Goal: Information Seeking & Learning: Learn about a topic

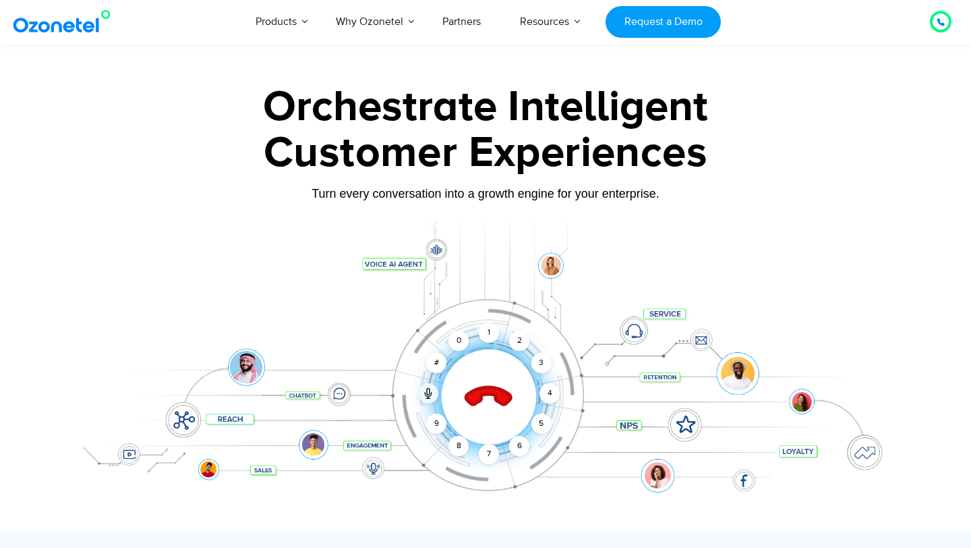
click at [486, 368] on icon at bounding box center [489, 396] width 57 height 57
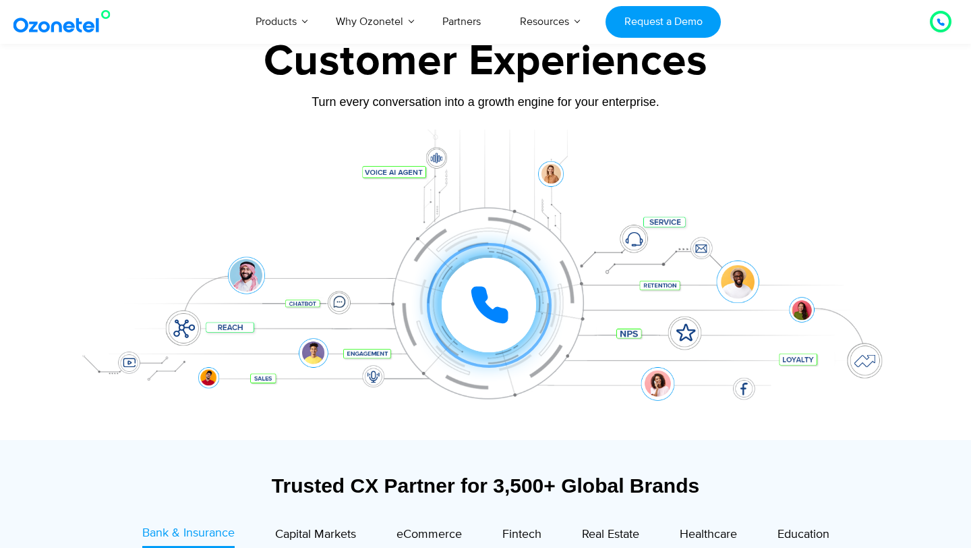
scroll to position [103, 0]
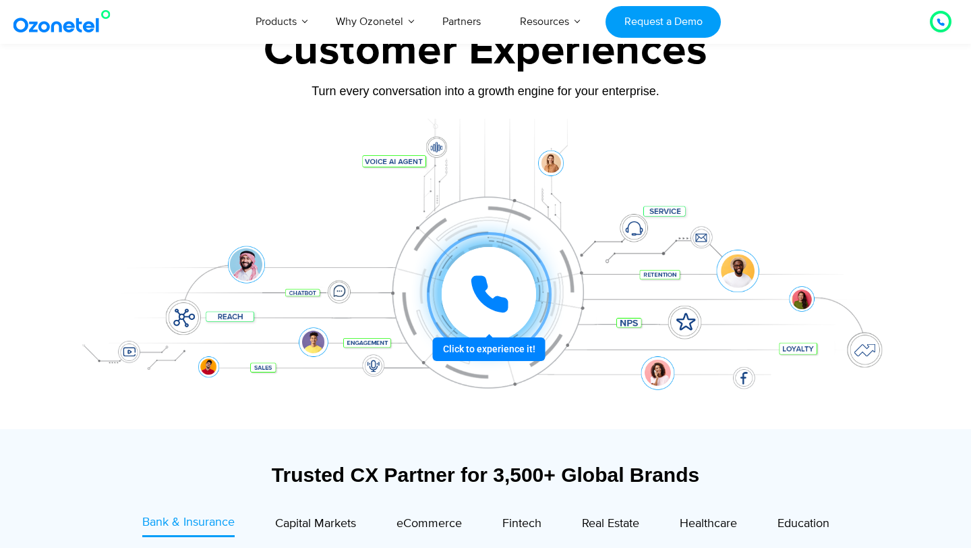
click at [527, 306] on div at bounding box center [489, 294] width 94 height 94
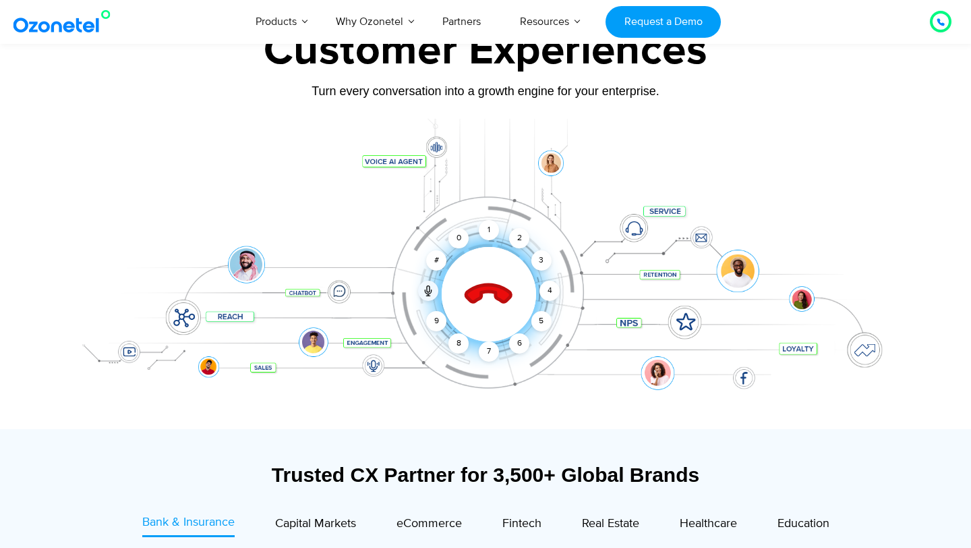
click at [235, 205] on div "Click to end call Call connected 1 2 3 4 5 6 7 8 9 # 0" at bounding box center [485, 266] width 843 height 229
click at [508, 386] on div at bounding box center [485, 274] width 843 height 310
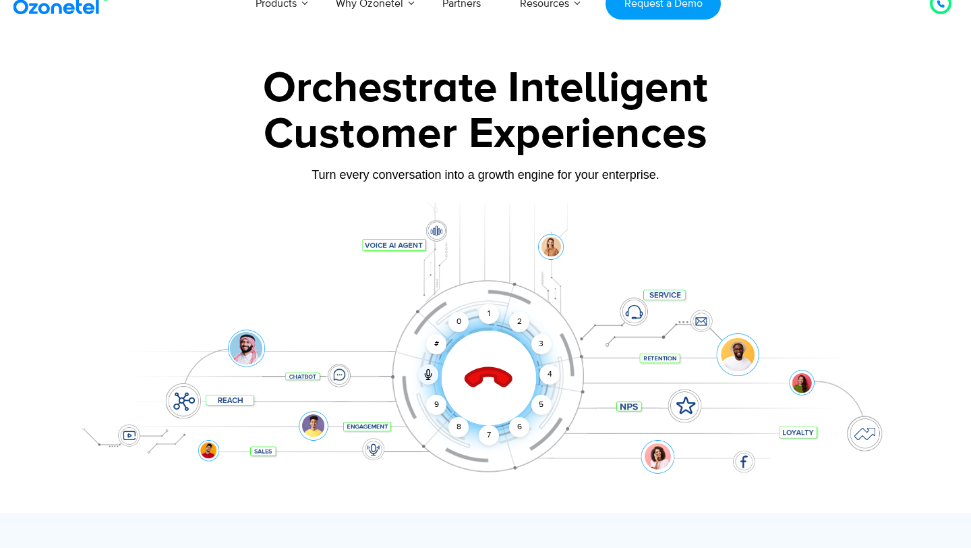
scroll to position [20, 0]
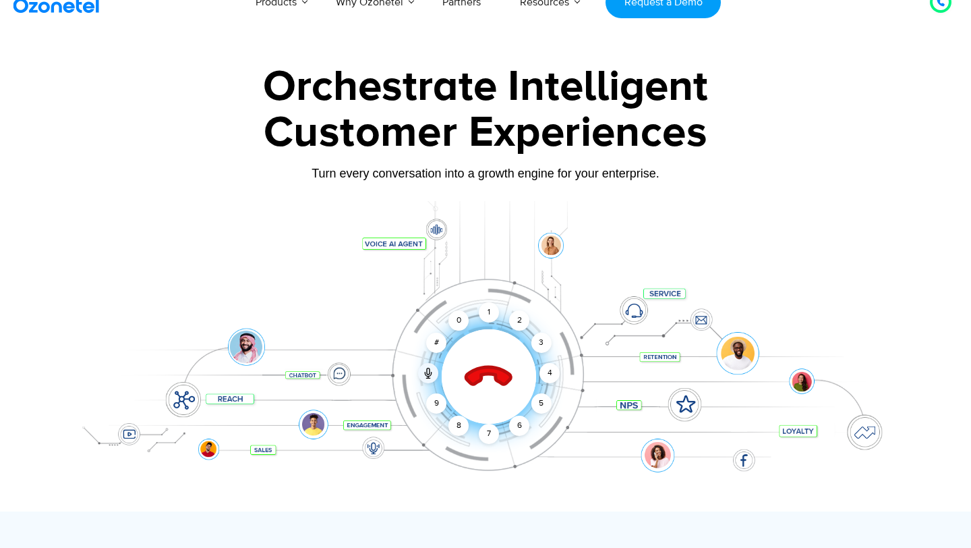
click at [499, 316] on div "Click to end call Call connected 1 2 3 4 5 6 7 8 9 # 0" at bounding box center [485, 349] width 843 height 229
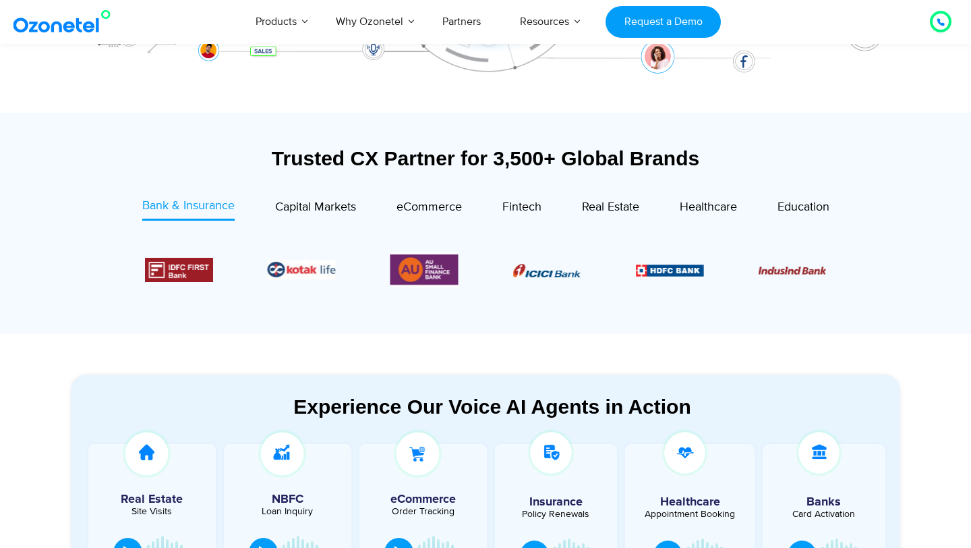
scroll to position [414, 0]
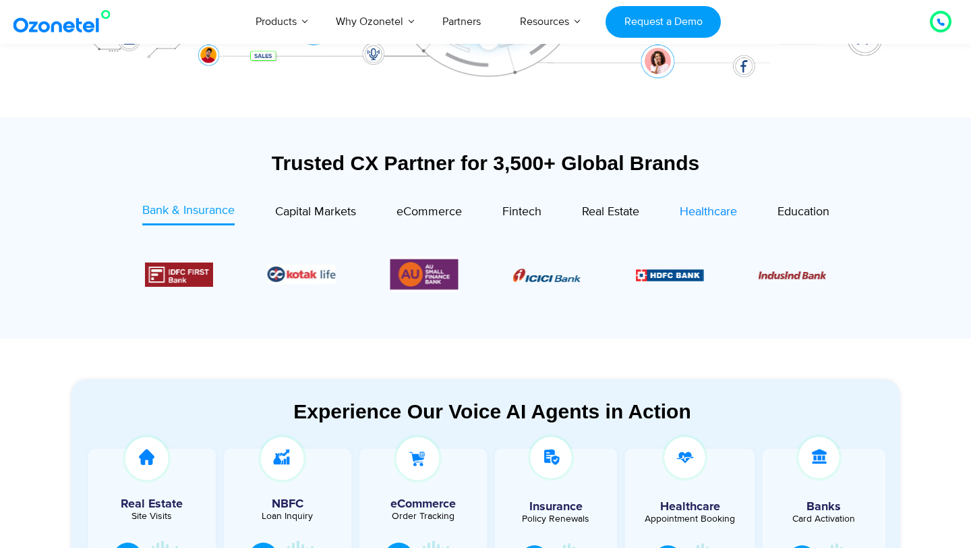
click at [697, 206] on span "Healthcare" at bounding box center [708, 211] width 57 height 15
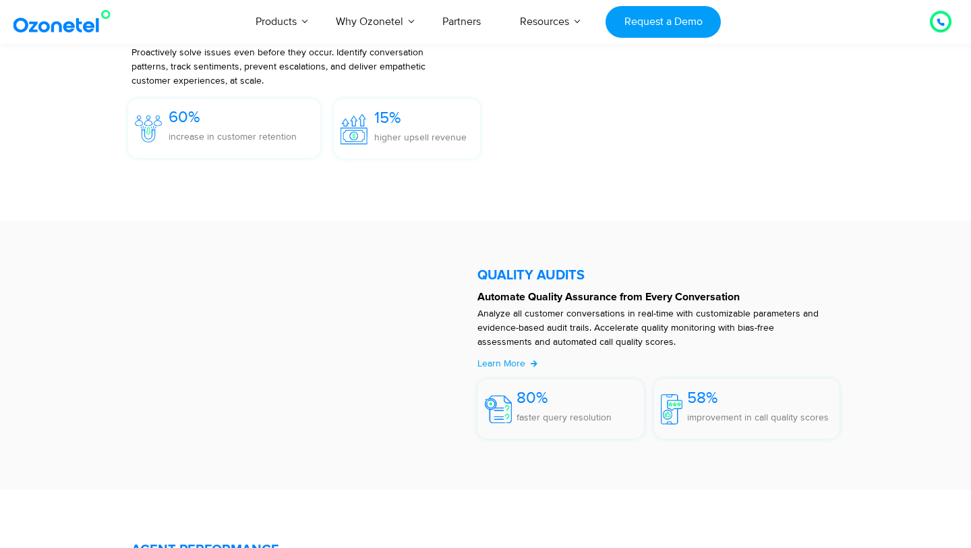
scroll to position [2136, 0]
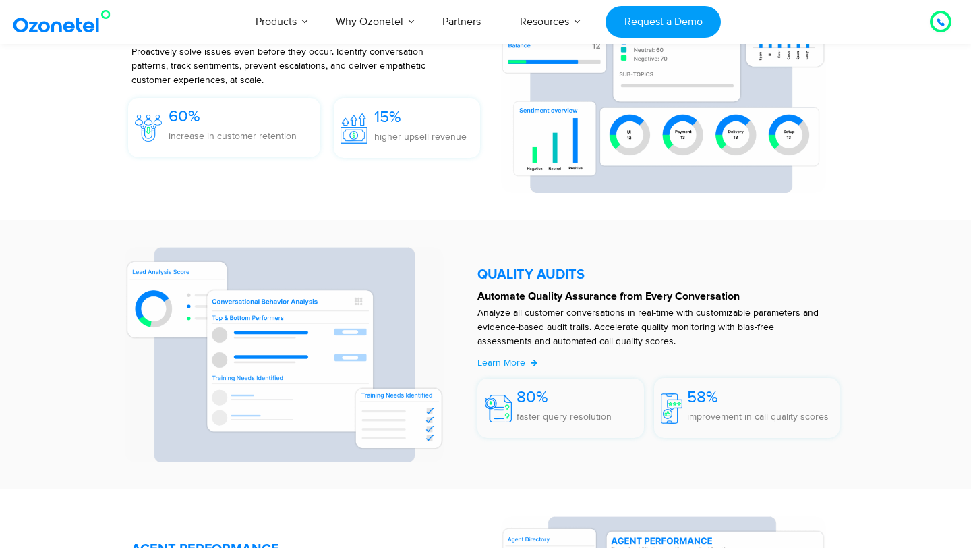
click at [504, 268] on h5 "QUALITY AUDITS" at bounding box center [659, 274] width 362 height 13
click at [565, 289] on p "Automate Quality Assurance from Every Conversation" at bounding box center [659, 296] width 362 height 16
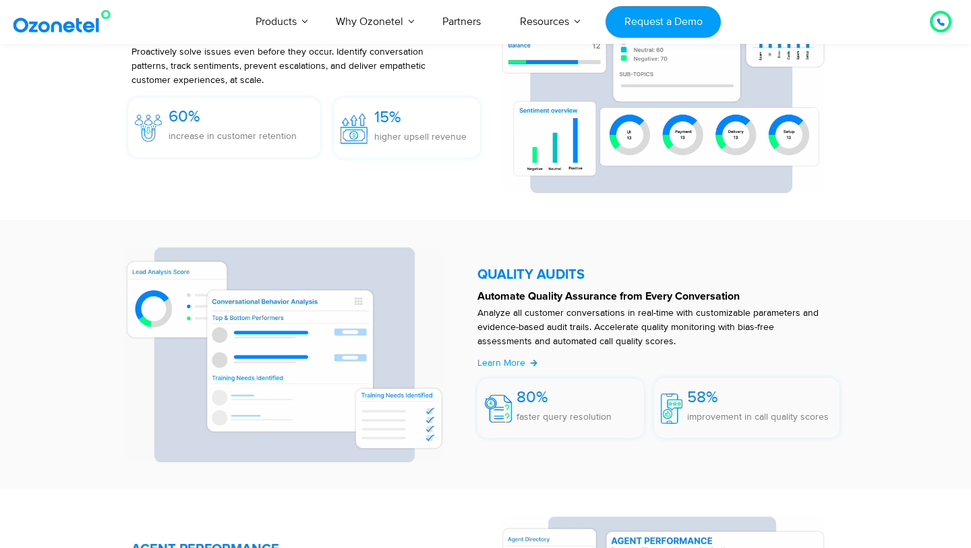
click at [565, 289] on p "Automate Quality Assurance from Every Conversation" at bounding box center [659, 296] width 362 height 16
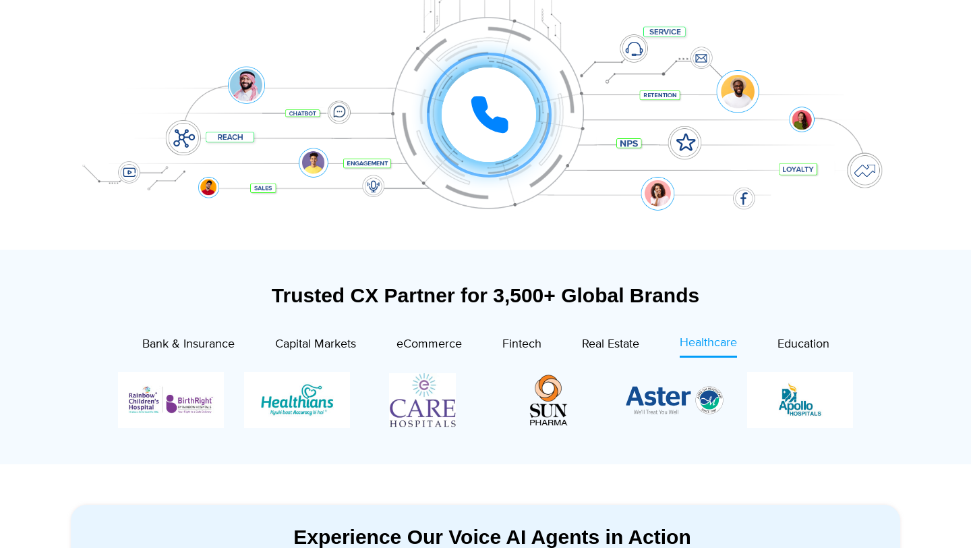
scroll to position [0, 0]
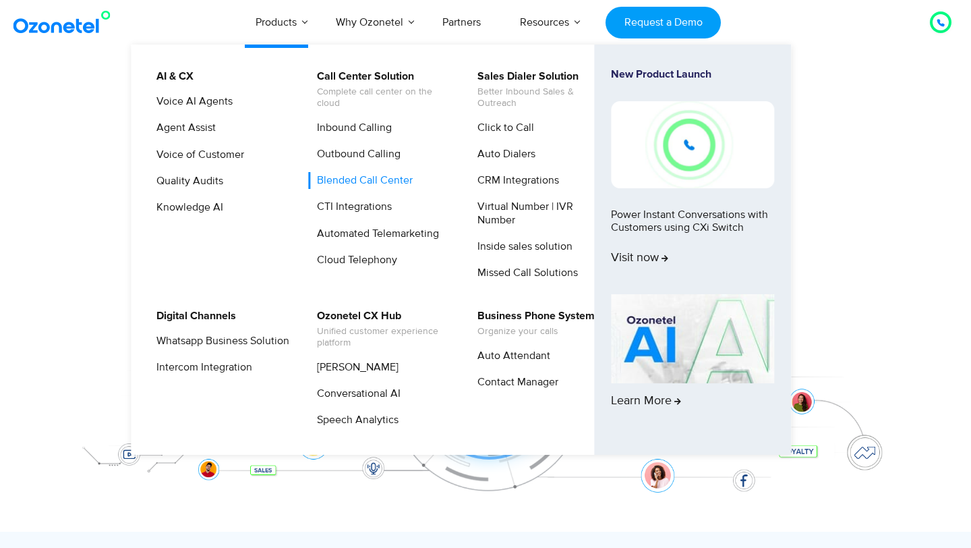
click at [385, 178] on link "Blended Call Center" at bounding box center [361, 180] width 107 height 17
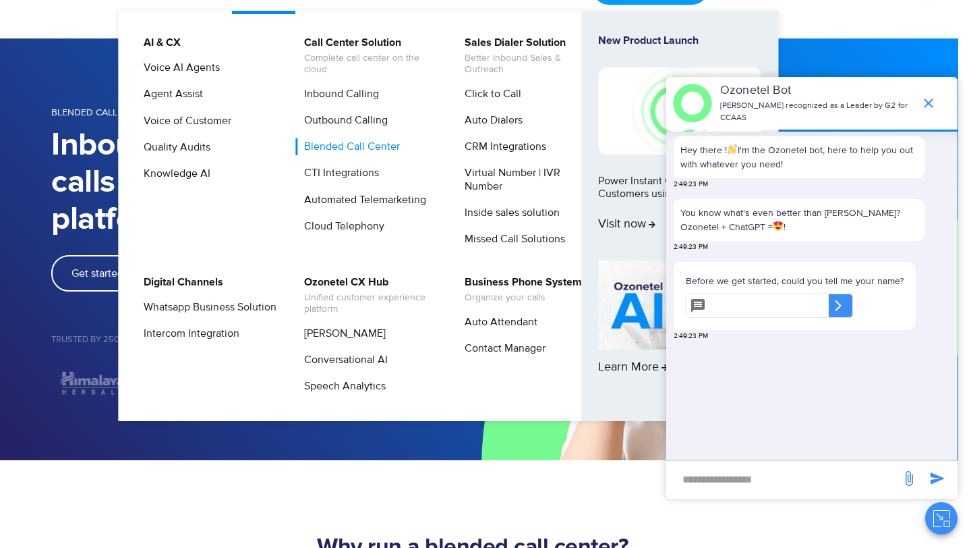
scroll to position [40, 13]
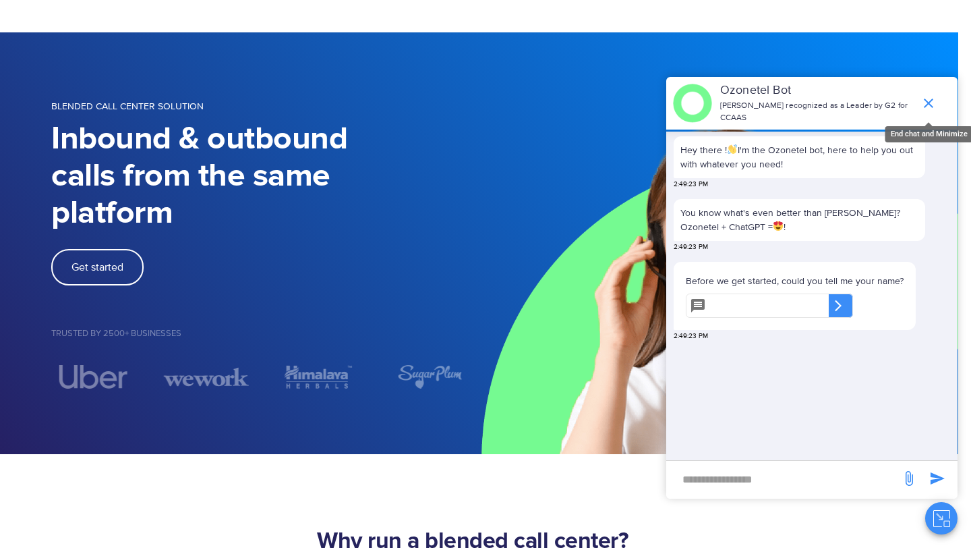
click at [928, 103] on icon "end chat or minimize" at bounding box center [928, 102] width 9 height 9
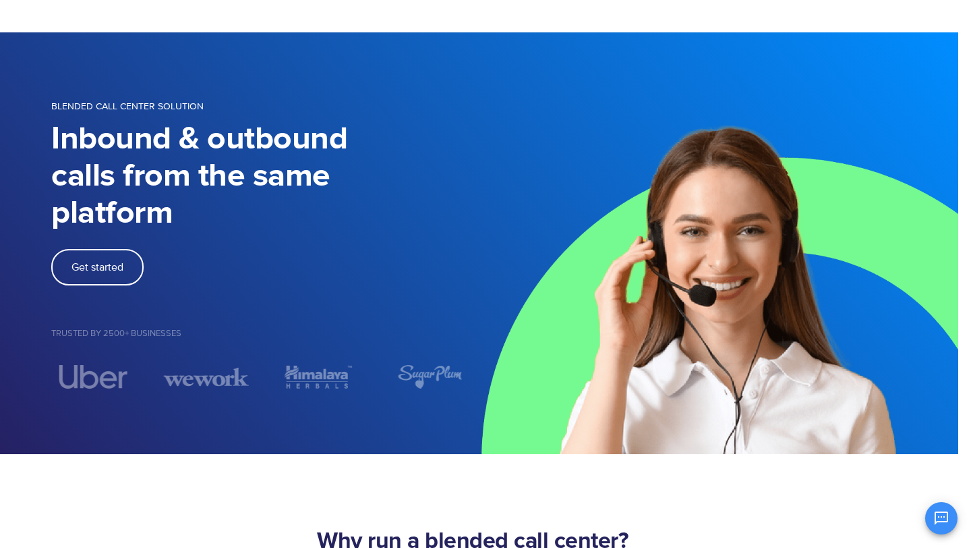
scroll to position [0, 13]
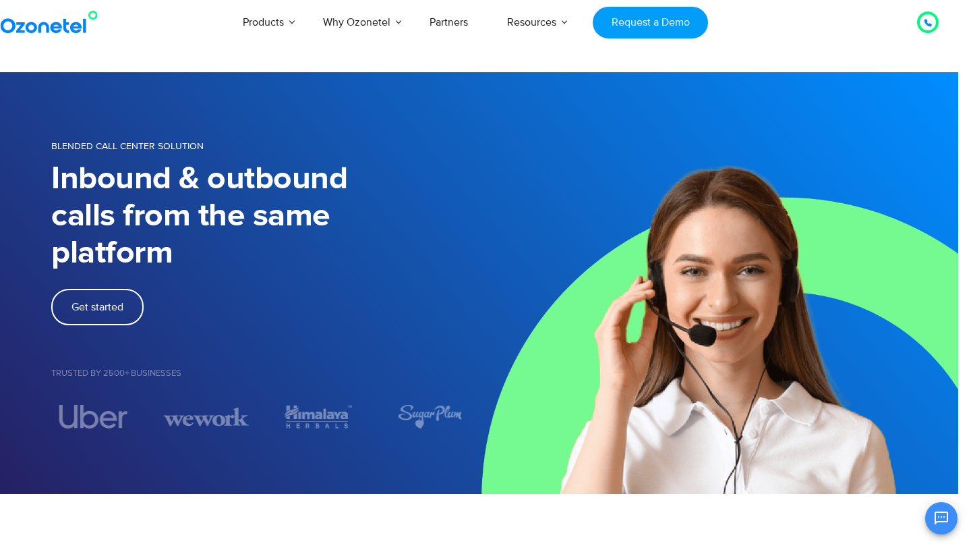
click at [819, 97] on img at bounding box center [716, 283] width 486 height 422
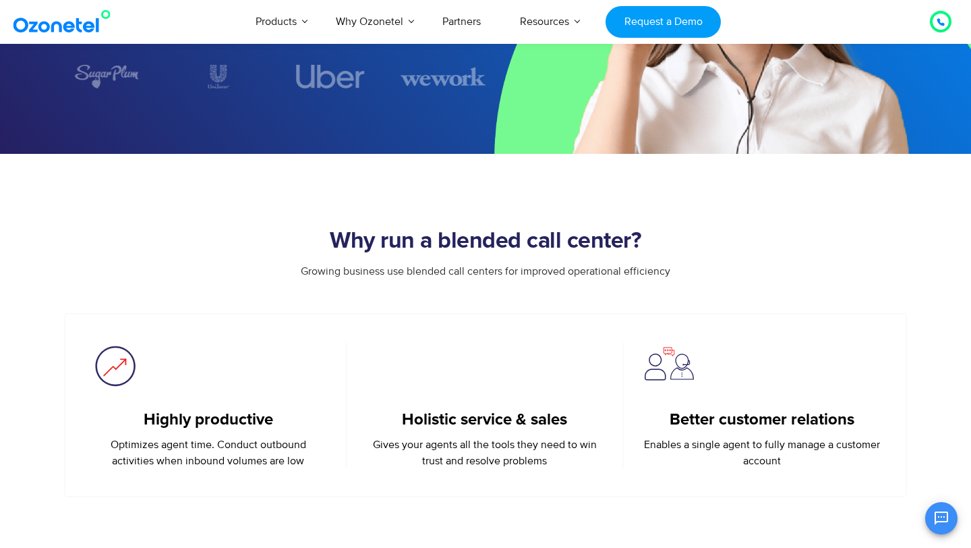
scroll to position [756, 0]
